Goal: Find specific page/section: Find specific page/section

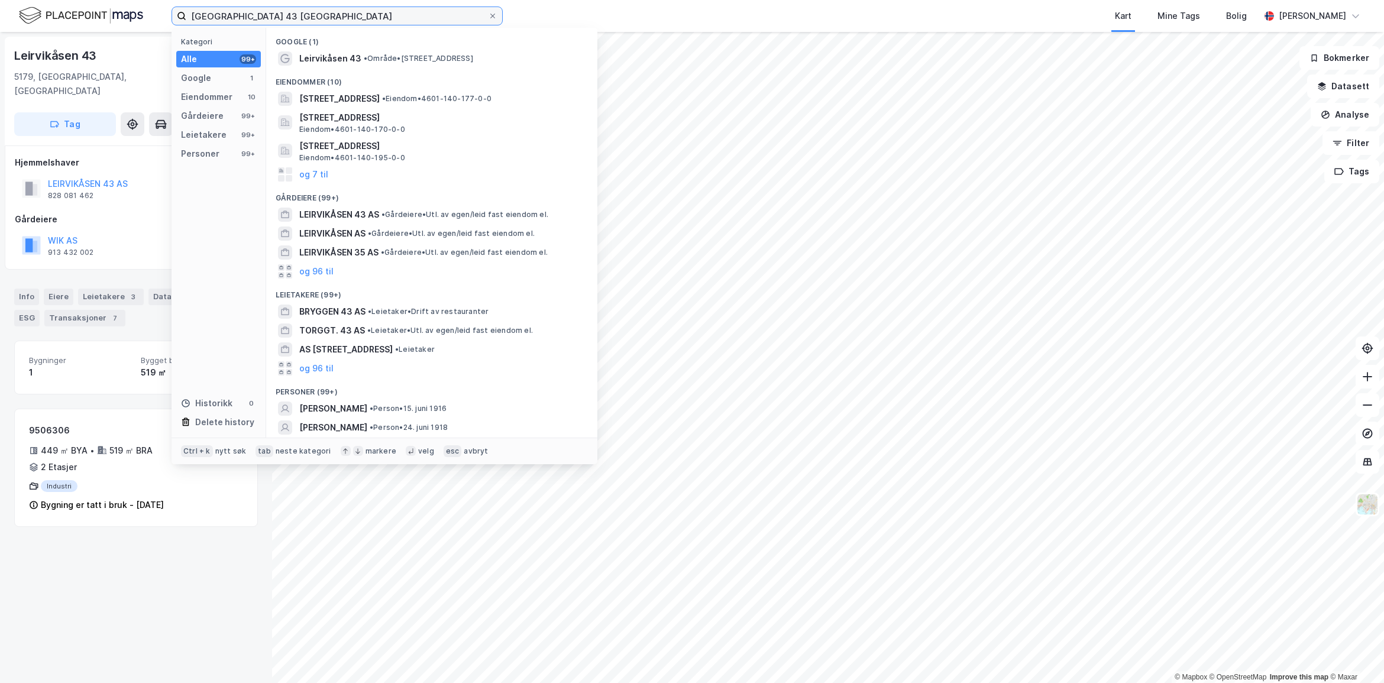
drag, startPoint x: 302, startPoint y: 19, endPoint x: 58, endPoint y: -3, distance: 244.7
click at [58, 0] on html "leirvikåsen 43 bergen Kategori Alle 99+ Google 1 Eiendommer 10 Gårdeiere 99+ Le…" at bounding box center [692, 341] width 1384 height 683
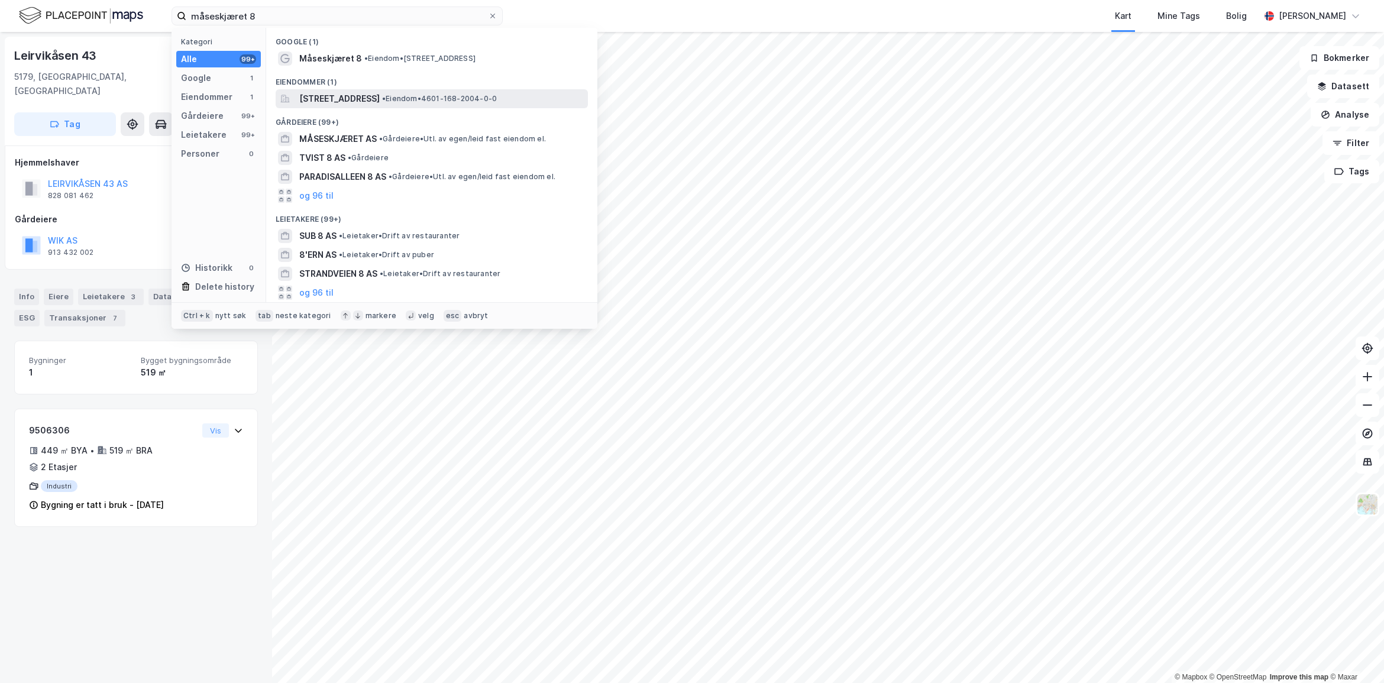
click at [380, 95] on span "[STREET_ADDRESS]" at bounding box center [339, 99] width 80 height 14
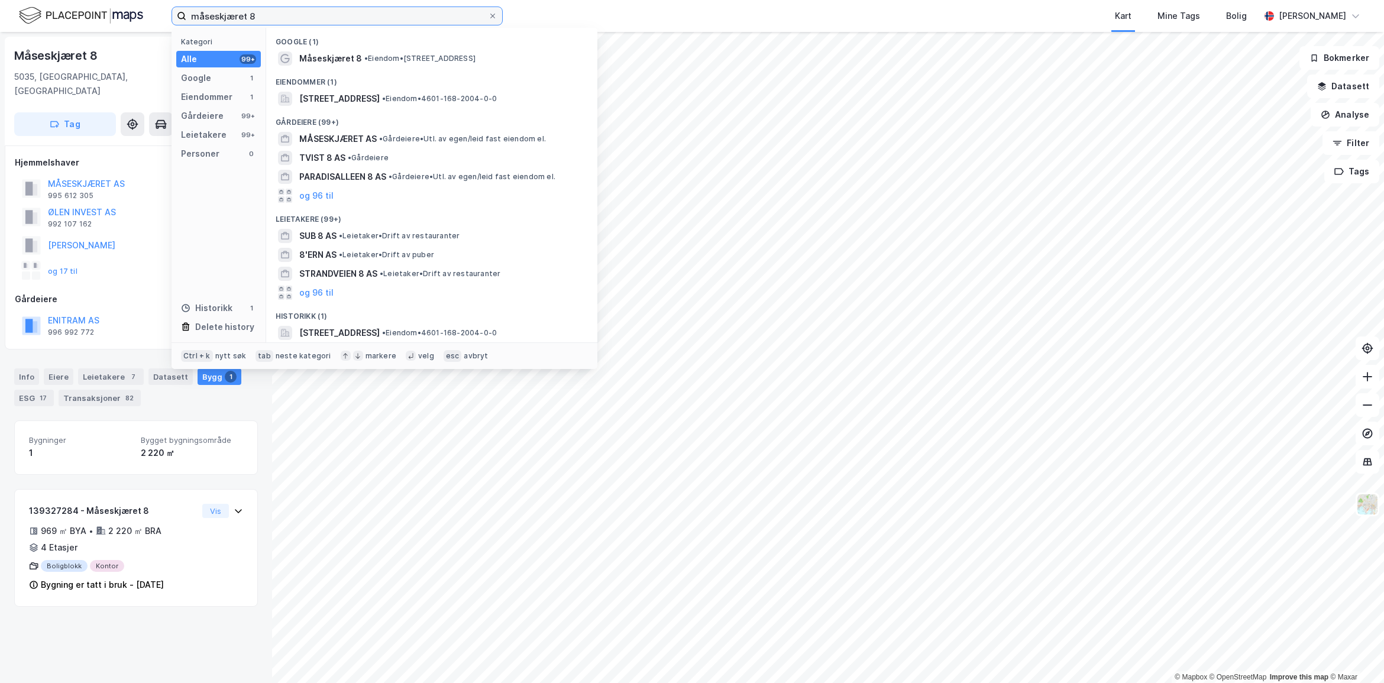
drag, startPoint x: 278, startPoint y: 18, endPoint x: 66, endPoint y: 18, distance: 212.3
click at [66, 18] on div "måseskjæret 8 Kategori Alle 99+ Google 1 Eiendommer 1 Gårdeiere 99+ Leietakere …" at bounding box center [692, 16] width 1384 height 32
type input "1"
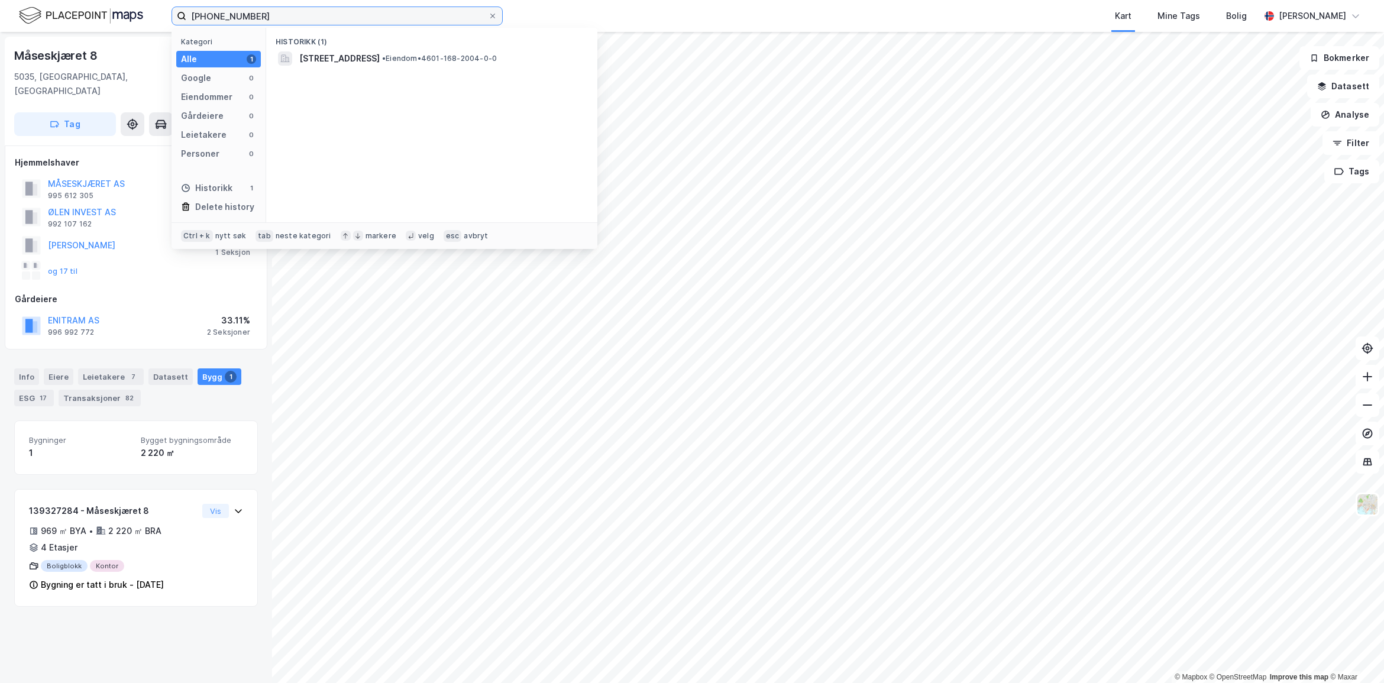
type input "[PHONE_NUMBER]"
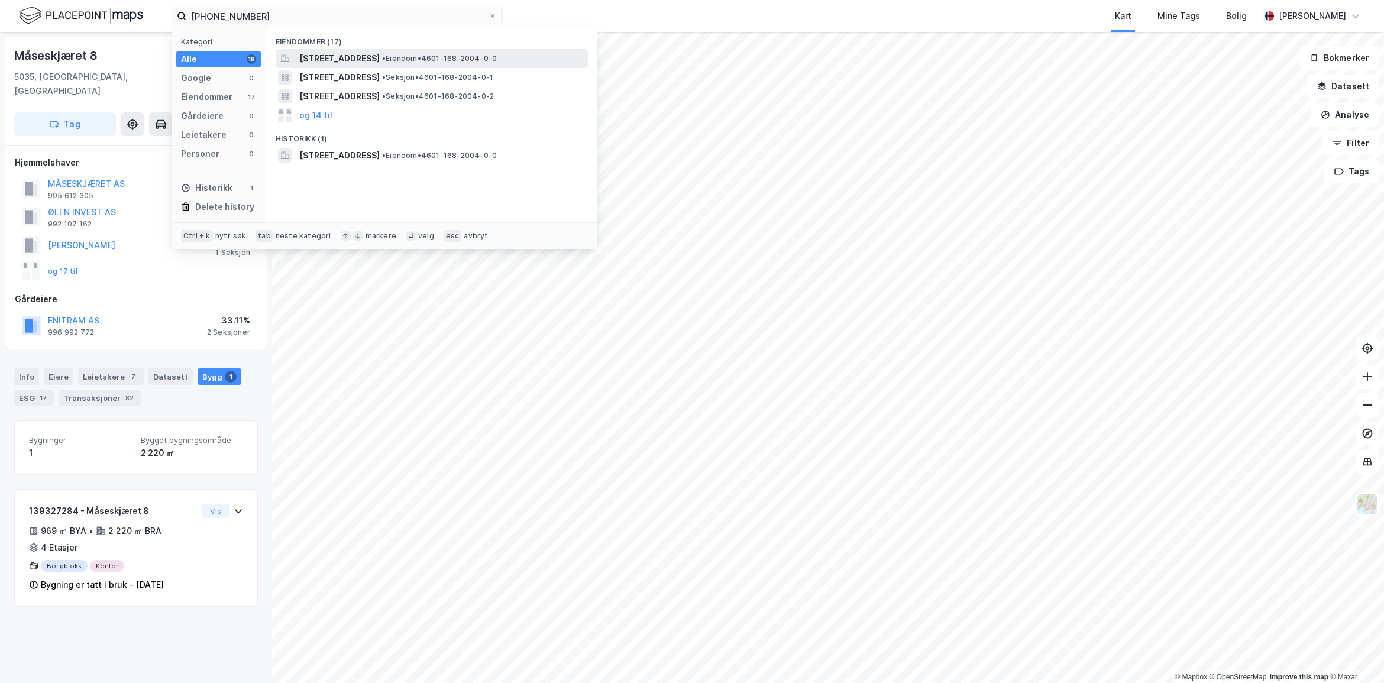
click at [311, 59] on span "[STREET_ADDRESS]" at bounding box center [339, 58] width 80 height 14
